Goal: Information Seeking & Learning: Learn about a topic

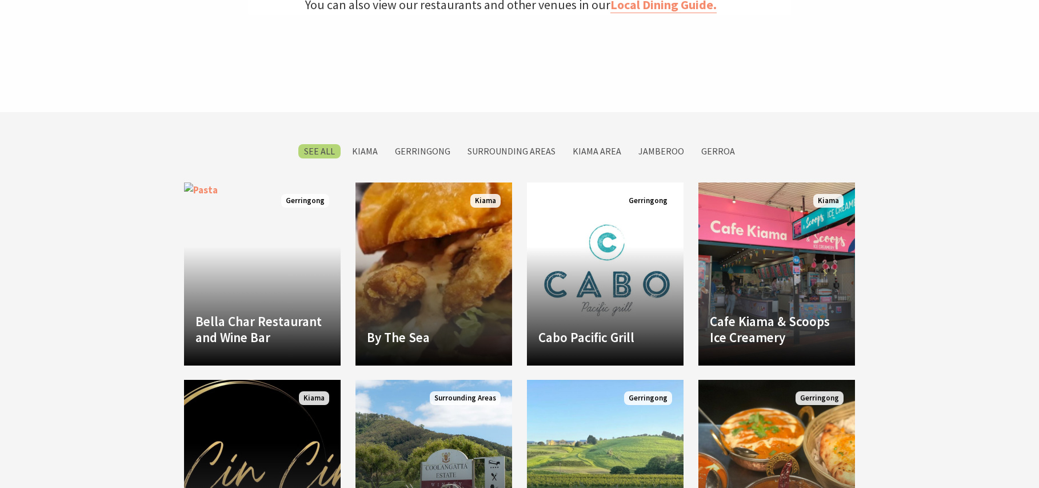
scroll to position [589, 0]
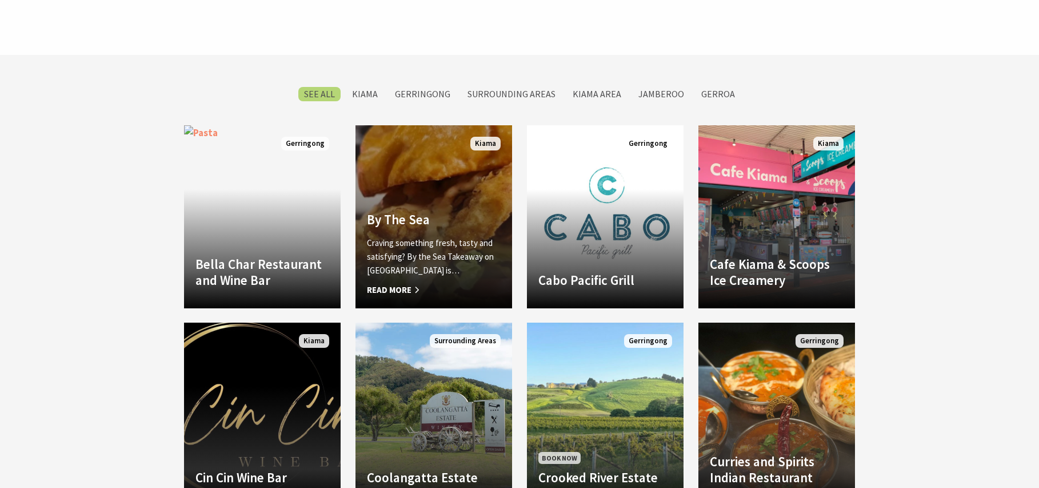
click at [384, 284] on span "Read More" at bounding box center [434, 290] width 134 height 14
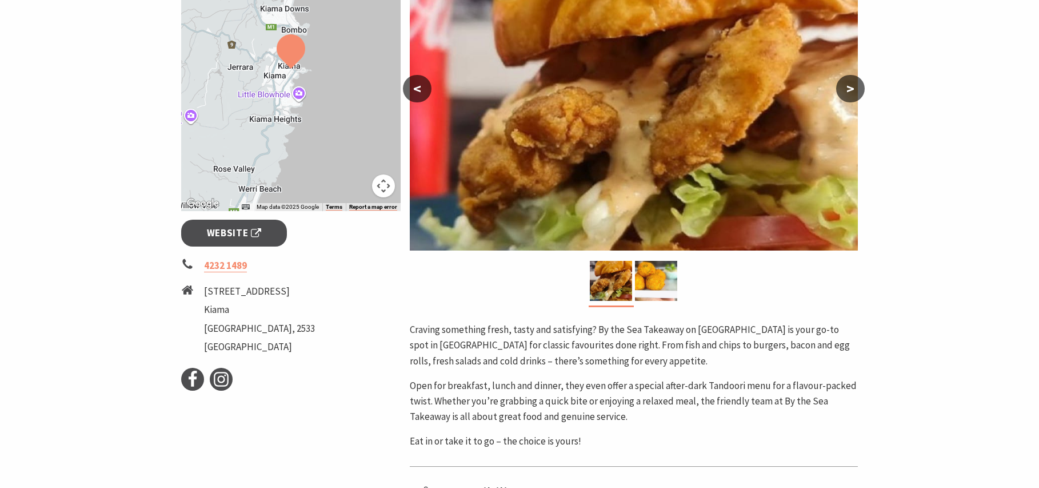
scroll to position [192, 0]
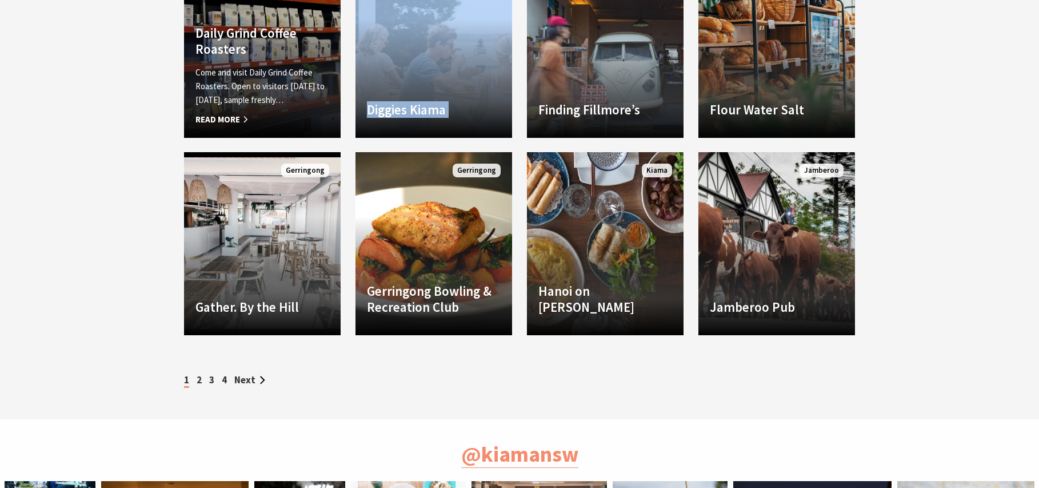
scroll to position [1570, 0]
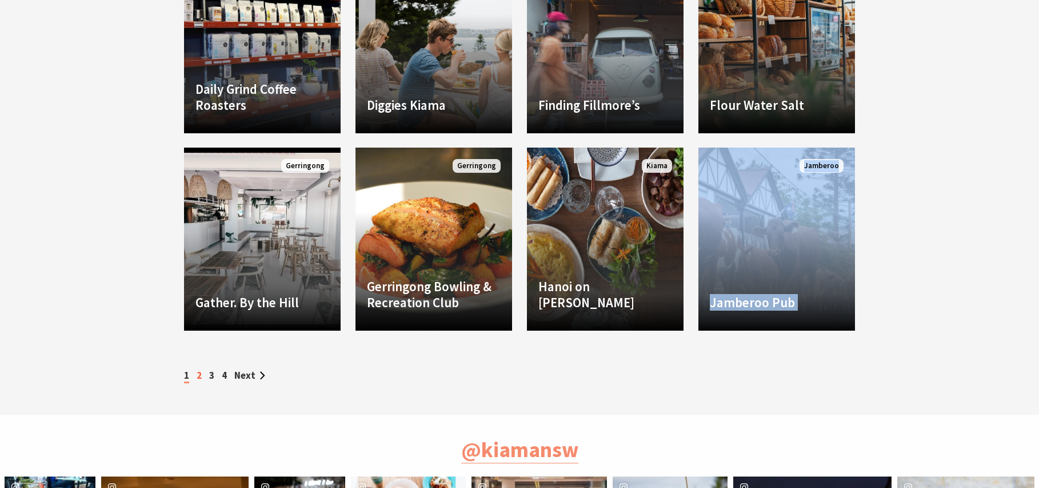
click at [199, 377] on link "2" at bounding box center [199, 375] width 5 height 13
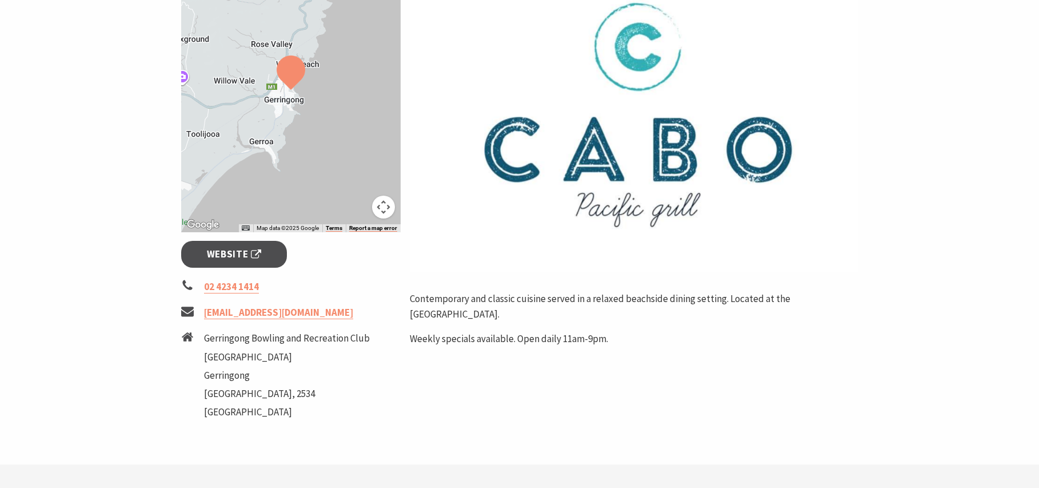
scroll to position [285, 0]
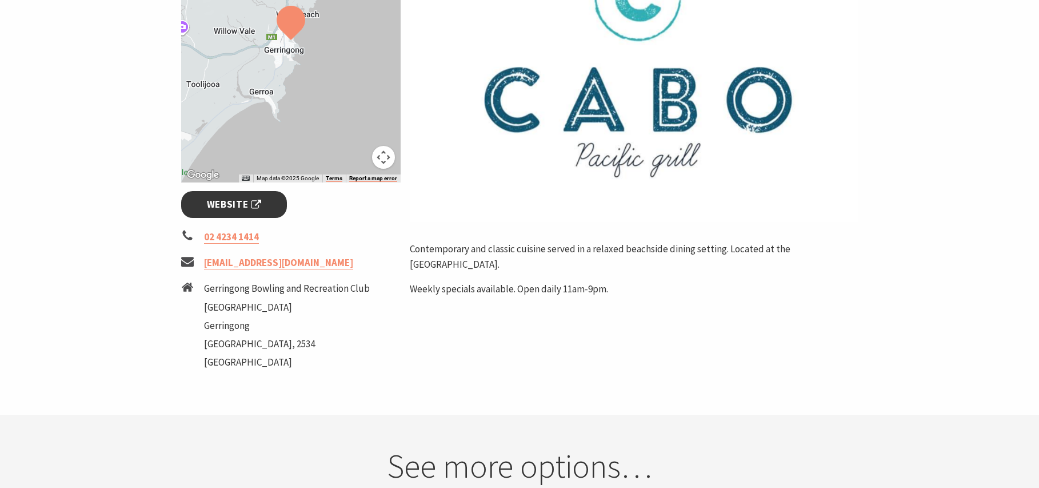
click at [245, 202] on span "Website" at bounding box center [234, 204] width 55 height 15
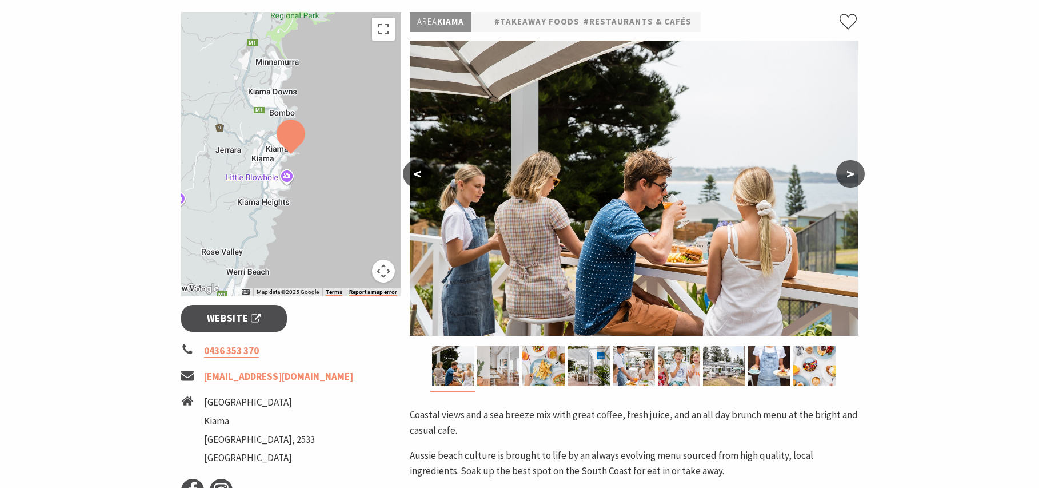
scroll to position [265, 0]
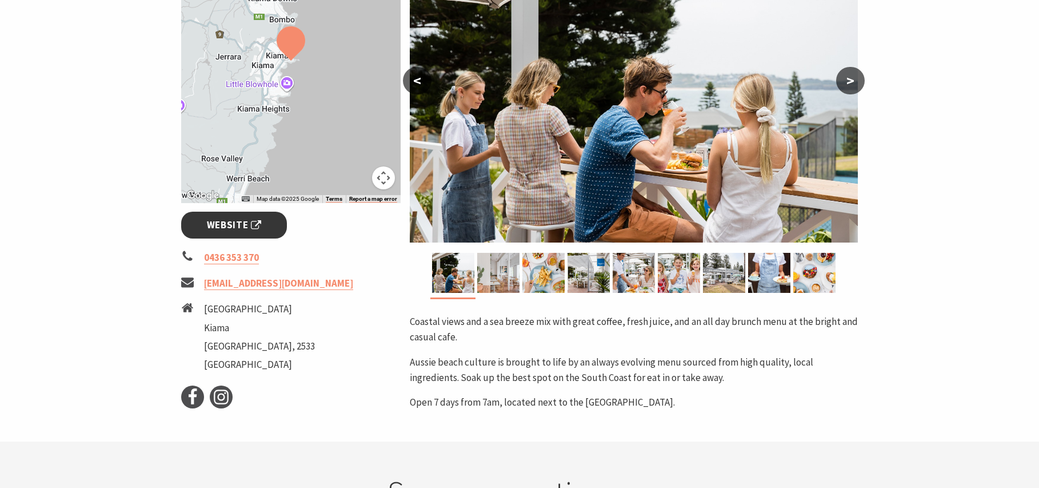
click at [233, 228] on span "Website" at bounding box center [234, 224] width 55 height 15
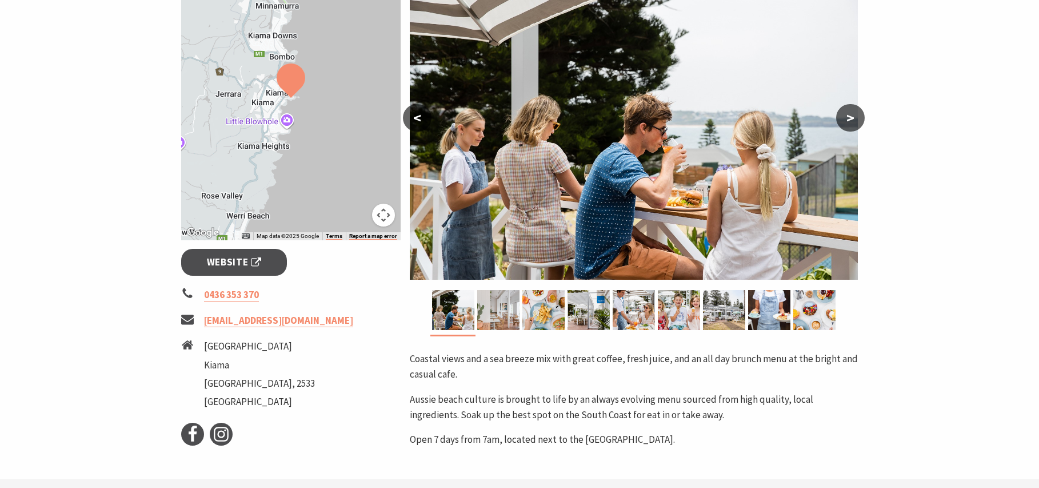
scroll to position [0, 0]
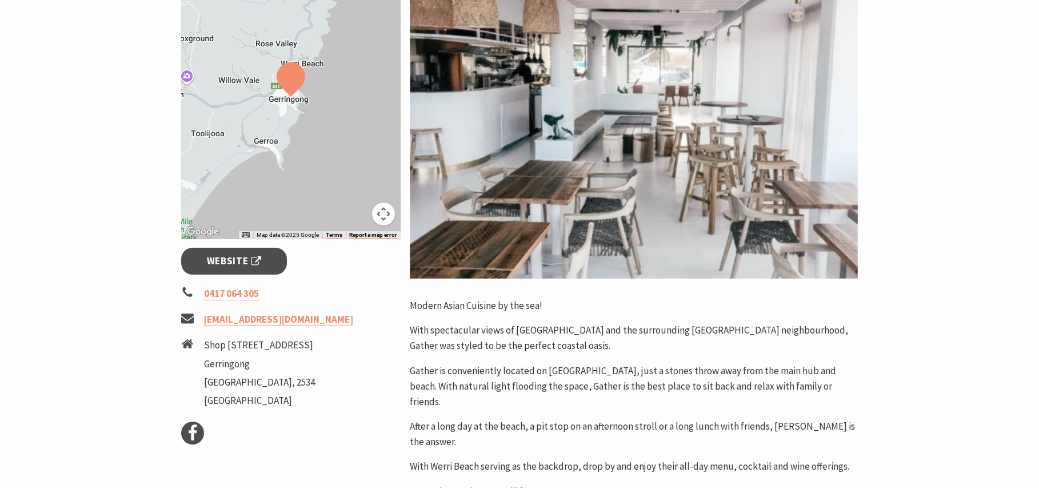
scroll to position [196, 0]
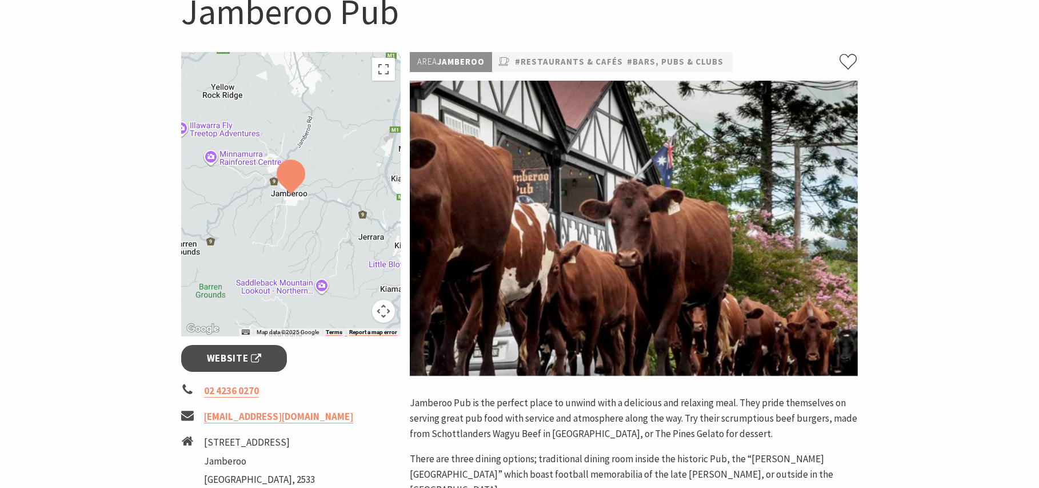
scroll to position [248, 0]
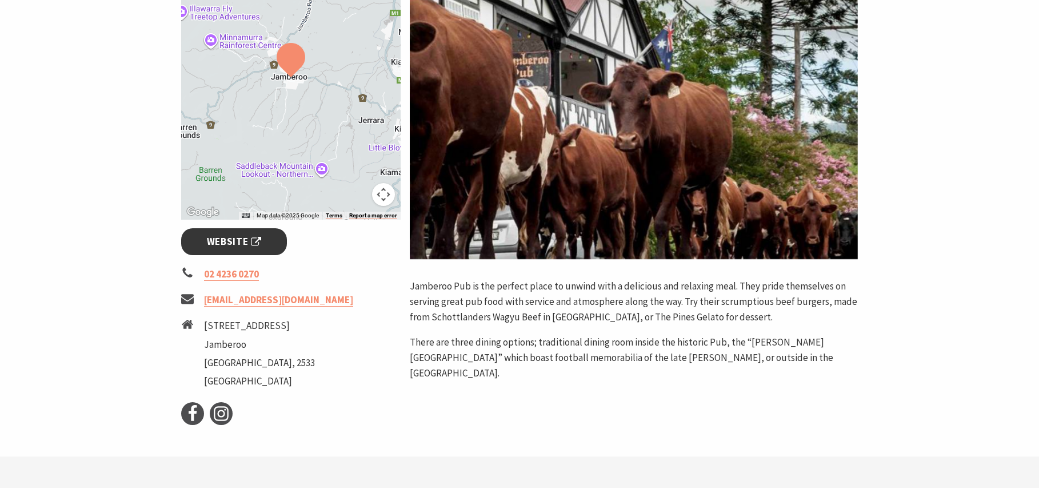
click at [241, 246] on span "Website" at bounding box center [234, 241] width 55 height 15
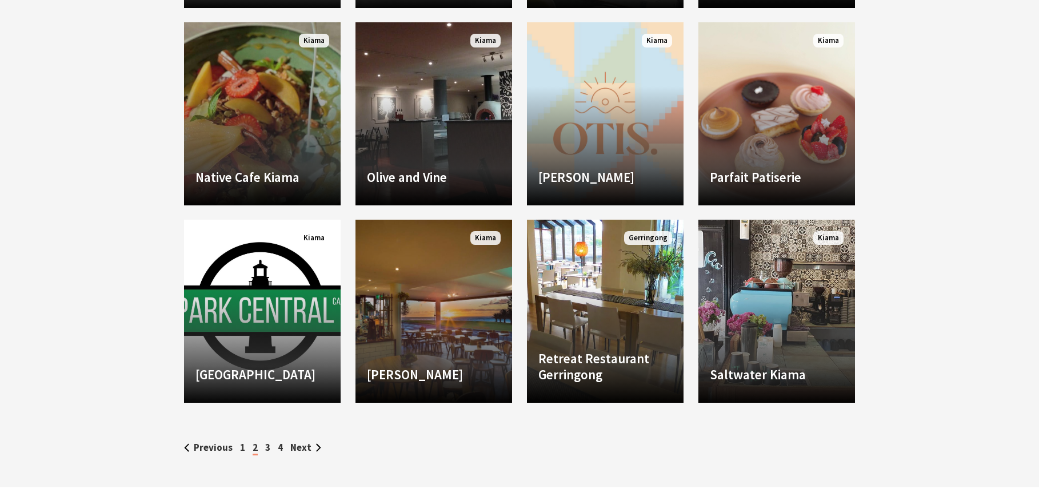
scroll to position [1496, 0]
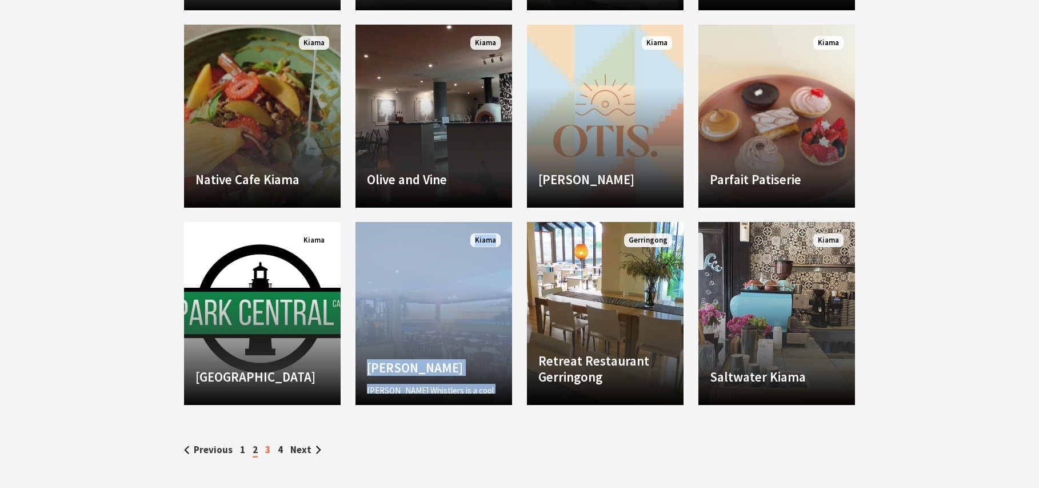
click at [269, 449] on link "3" at bounding box center [267, 449] width 5 height 13
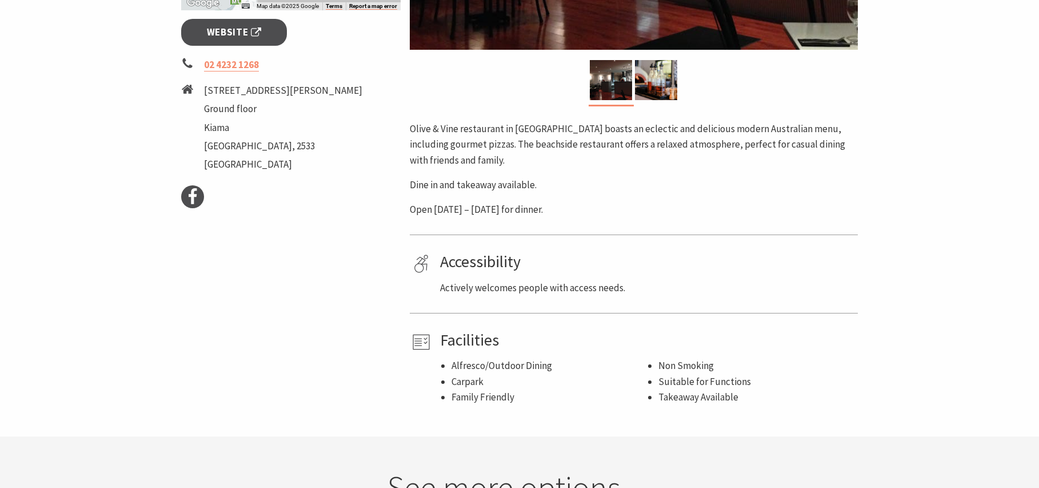
scroll to position [342, 0]
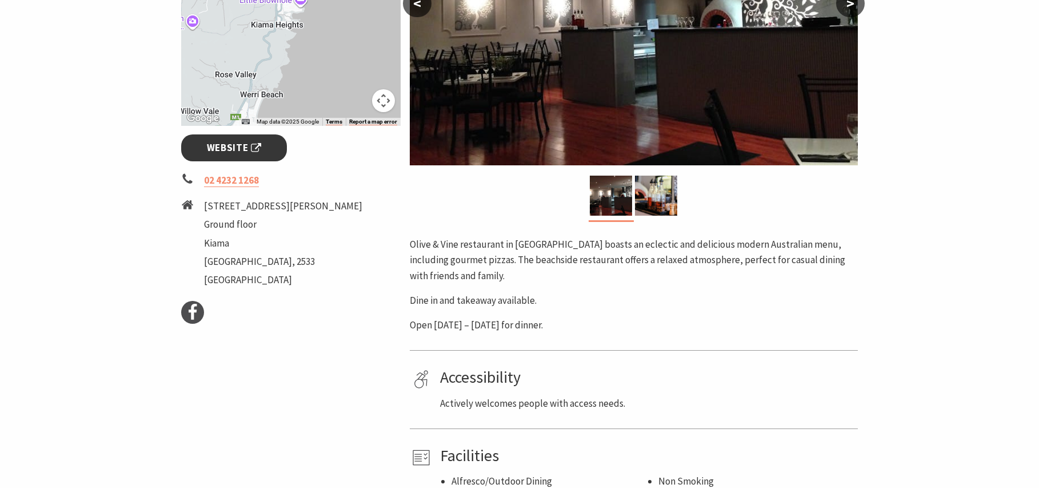
click at [243, 146] on span "Website" at bounding box center [234, 147] width 55 height 15
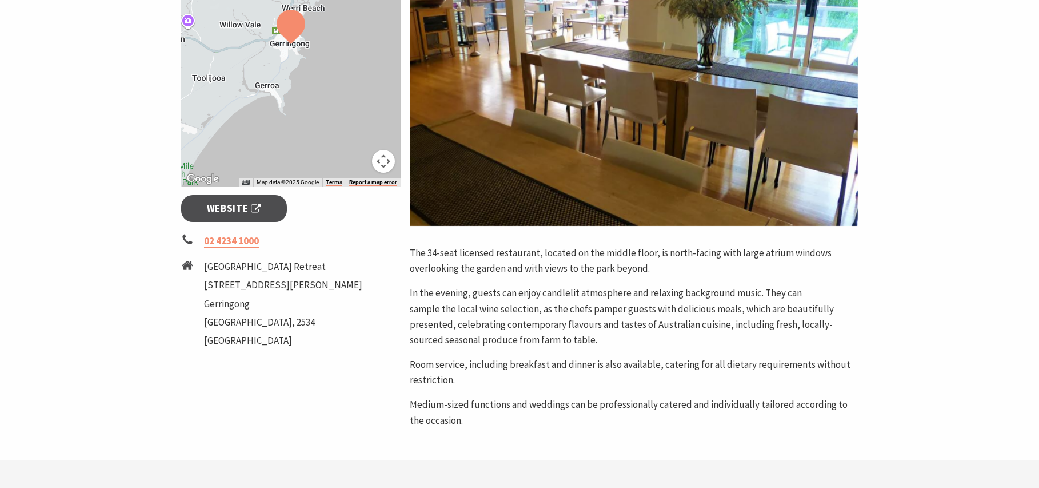
scroll to position [320, 0]
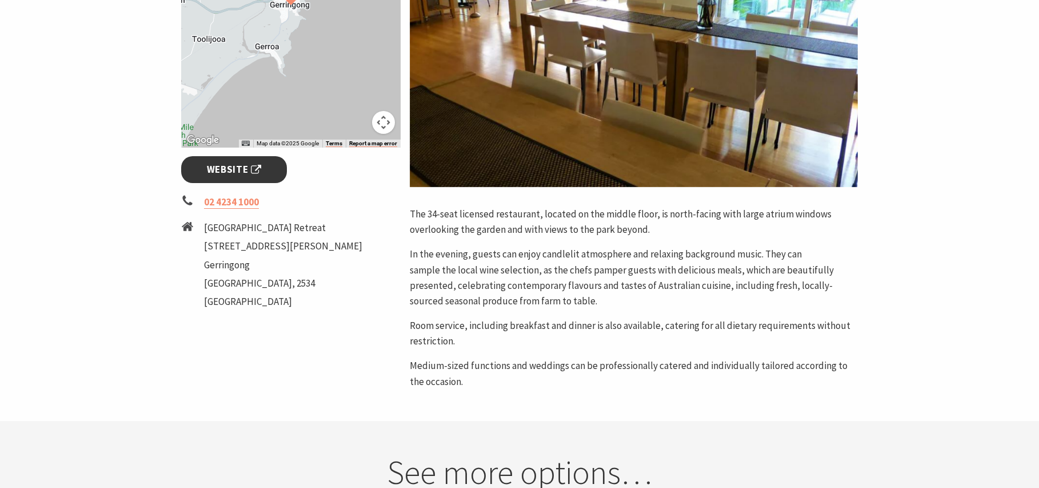
click at [246, 176] on span "Website" at bounding box center [234, 169] width 55 height 15
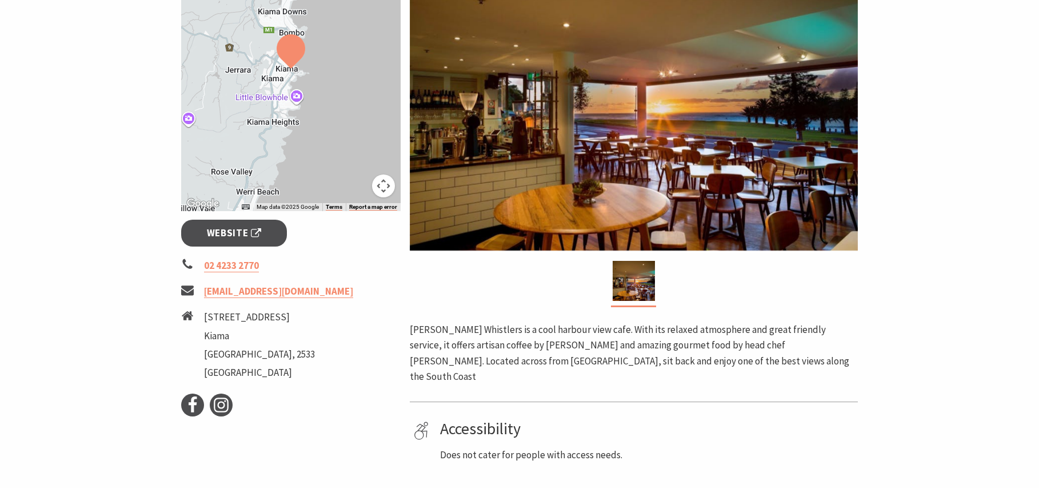
scroll to position [316, 0]
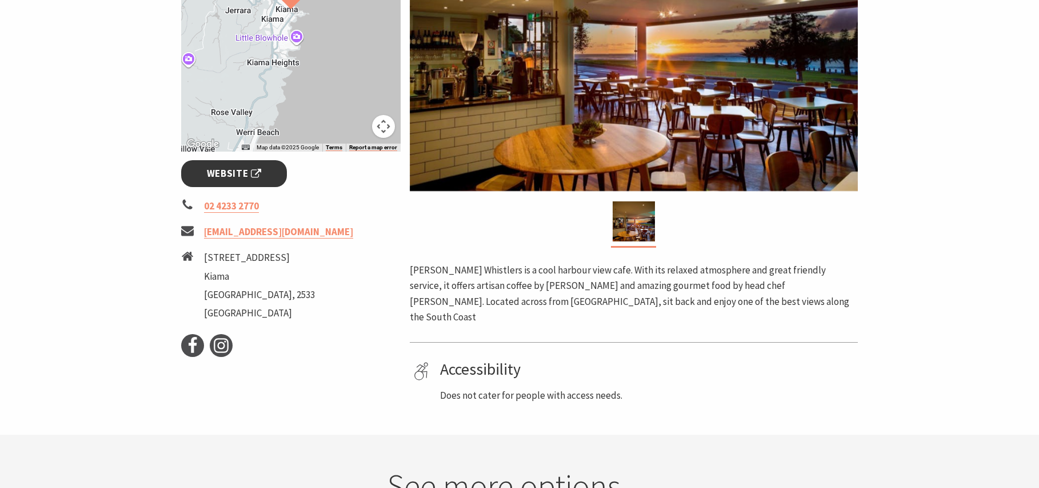
click at [248, 184] on link "Website" at bounding box center [234, 173] width 106 height 27
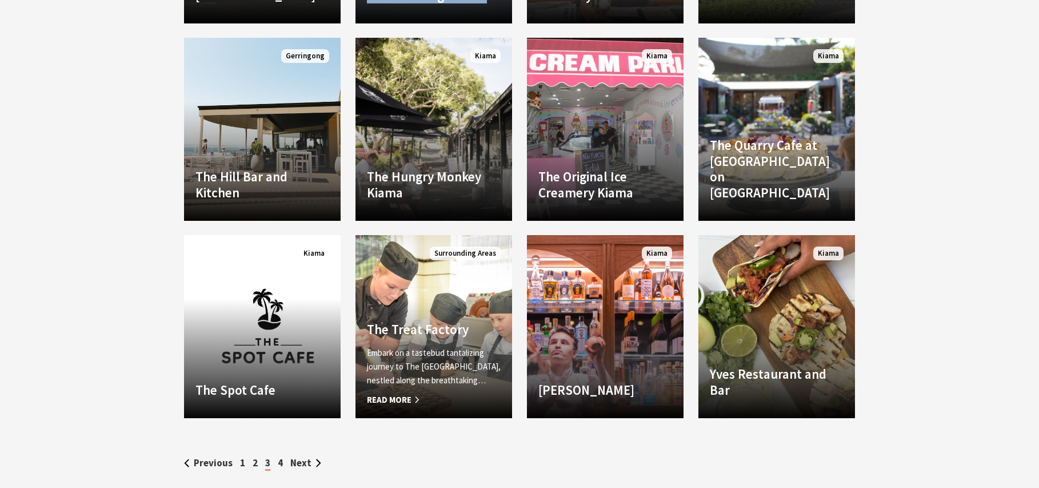
scroll to position [1516, 0]
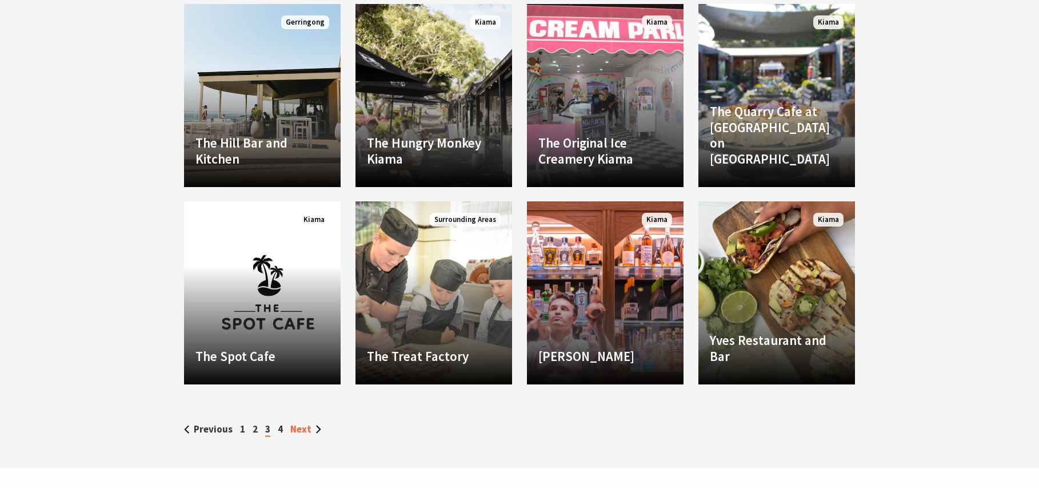
click at [298, 427] on link "Next" at bounding box center [305, 428] width 31 height 13
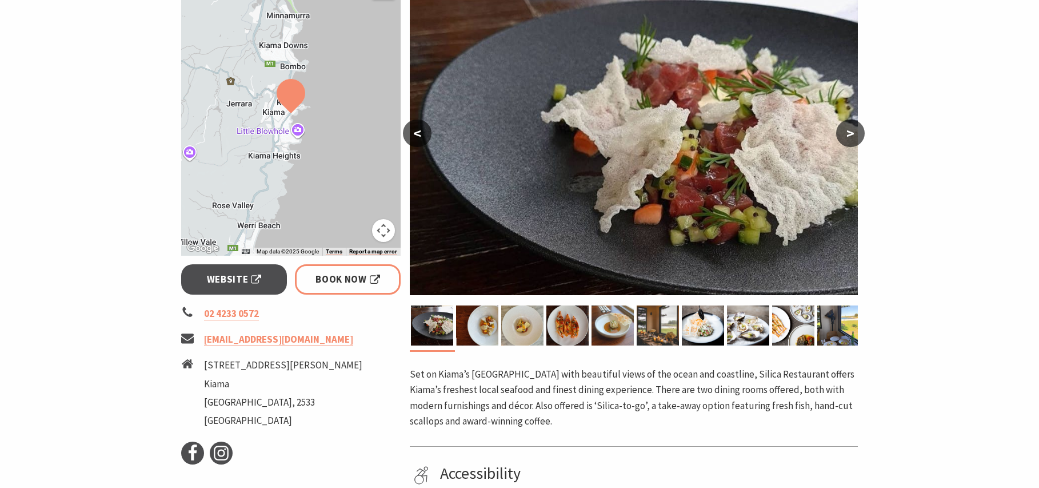
scroll to position [364, 0]
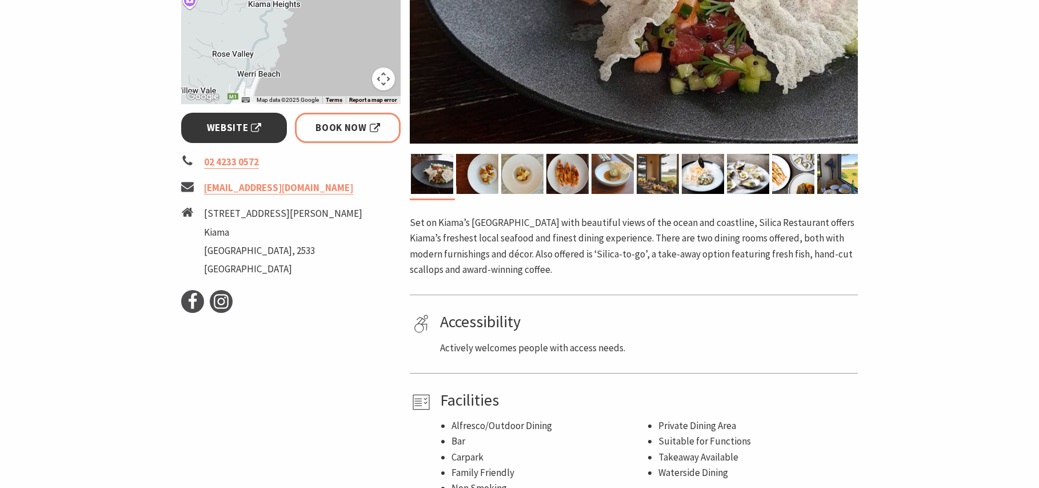
click at [241, 131] on span "Website" at bounding box center [234, 127] width 55 height 15
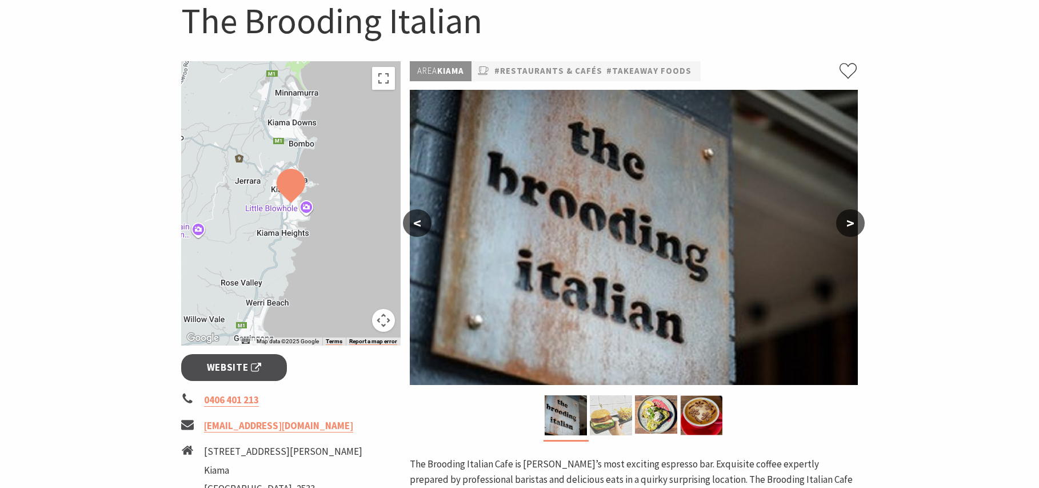
scroll to position [360, 0]
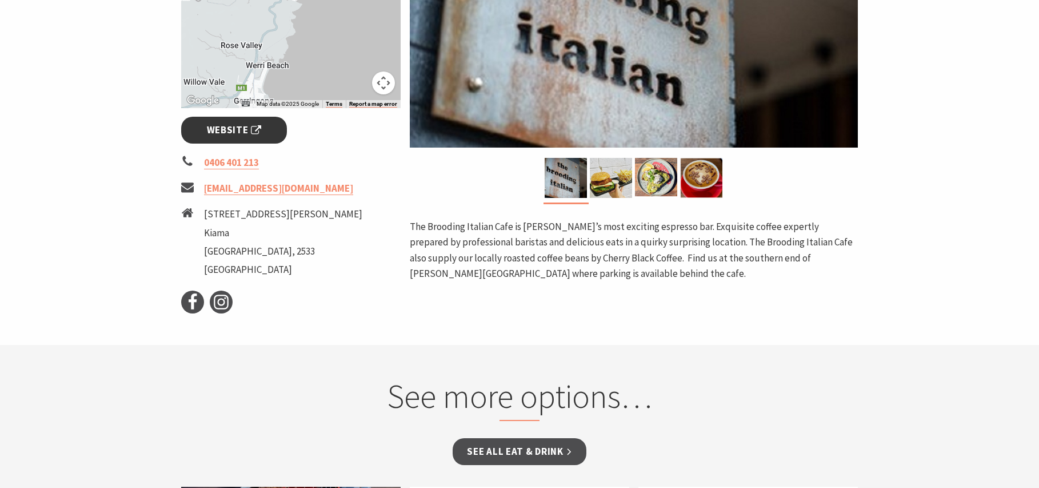
click at [226, 134] on span "Website" at bounding box center [234, 129] width 55 height 15
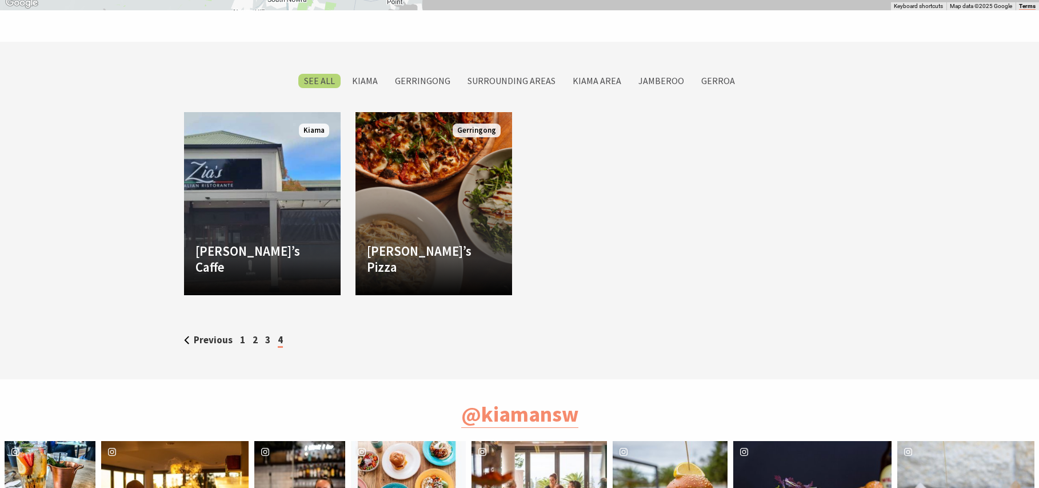
scroll to position [1013, 0]
